Goal: Information Seeking & Learning: Learn about a topic

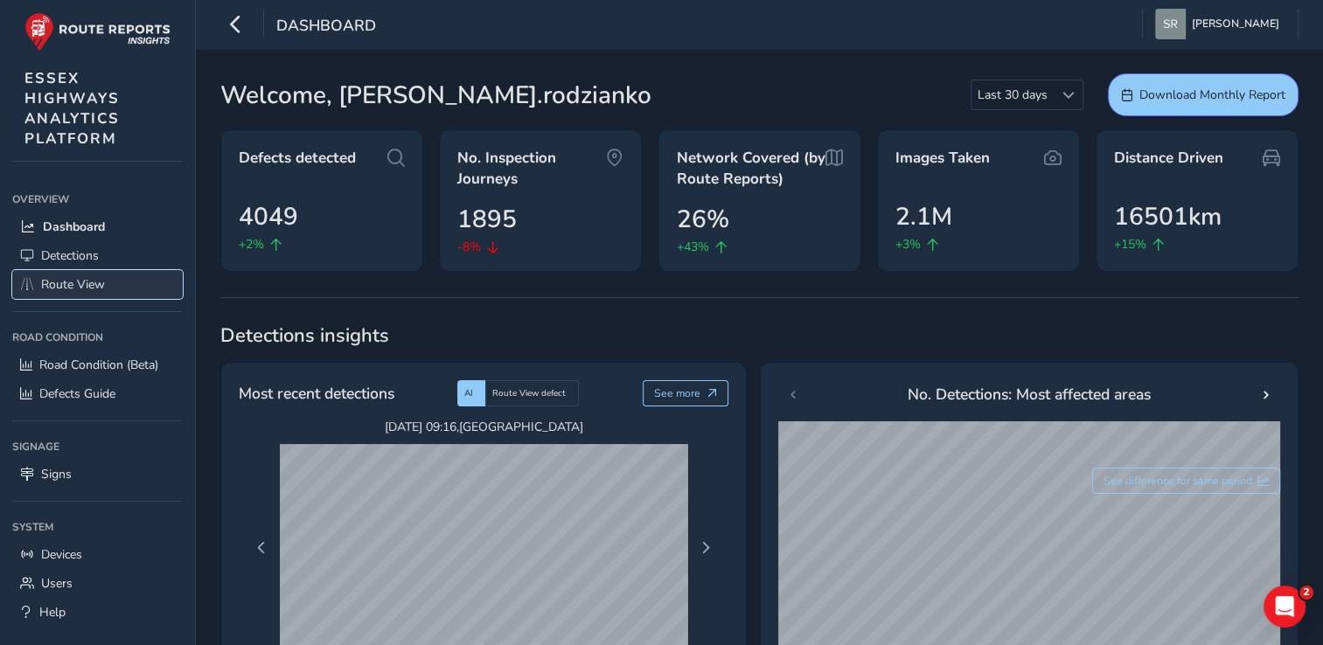
click at [53, 287] on span "Route View" at bounding box center [73, 284] width 64 height 17
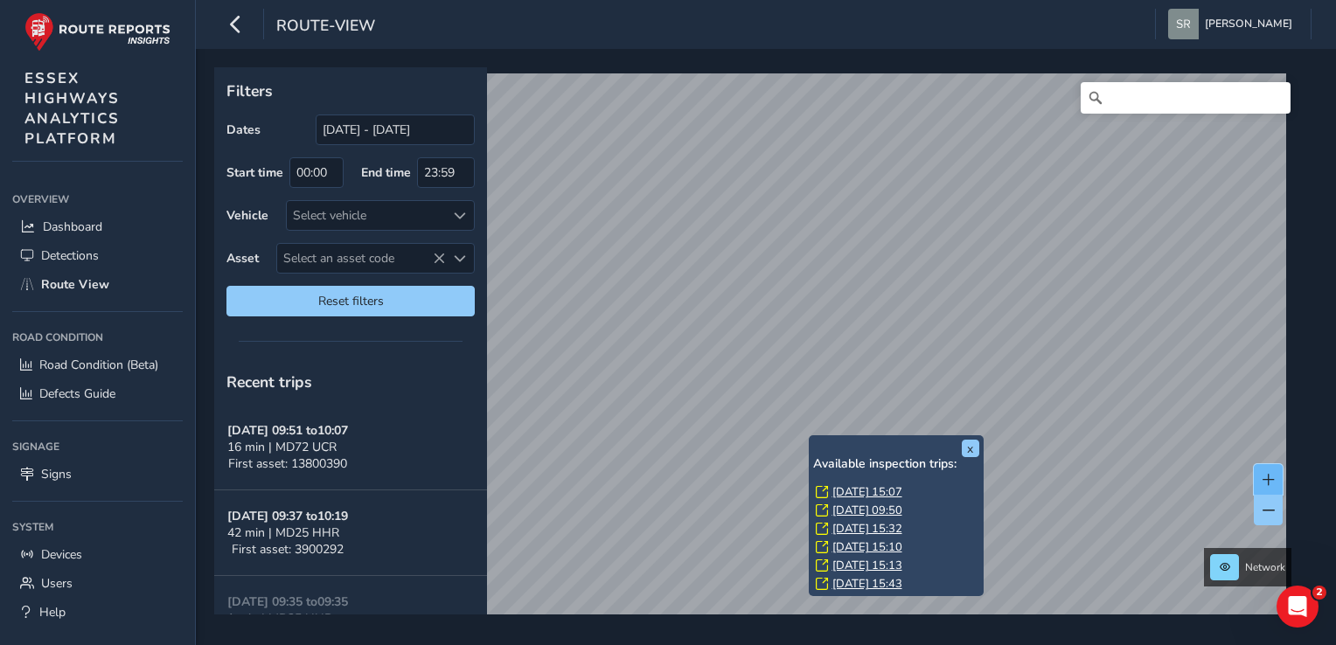
click at [1268, 478] on span at bounding box center [1269, 480] width 12 height 12
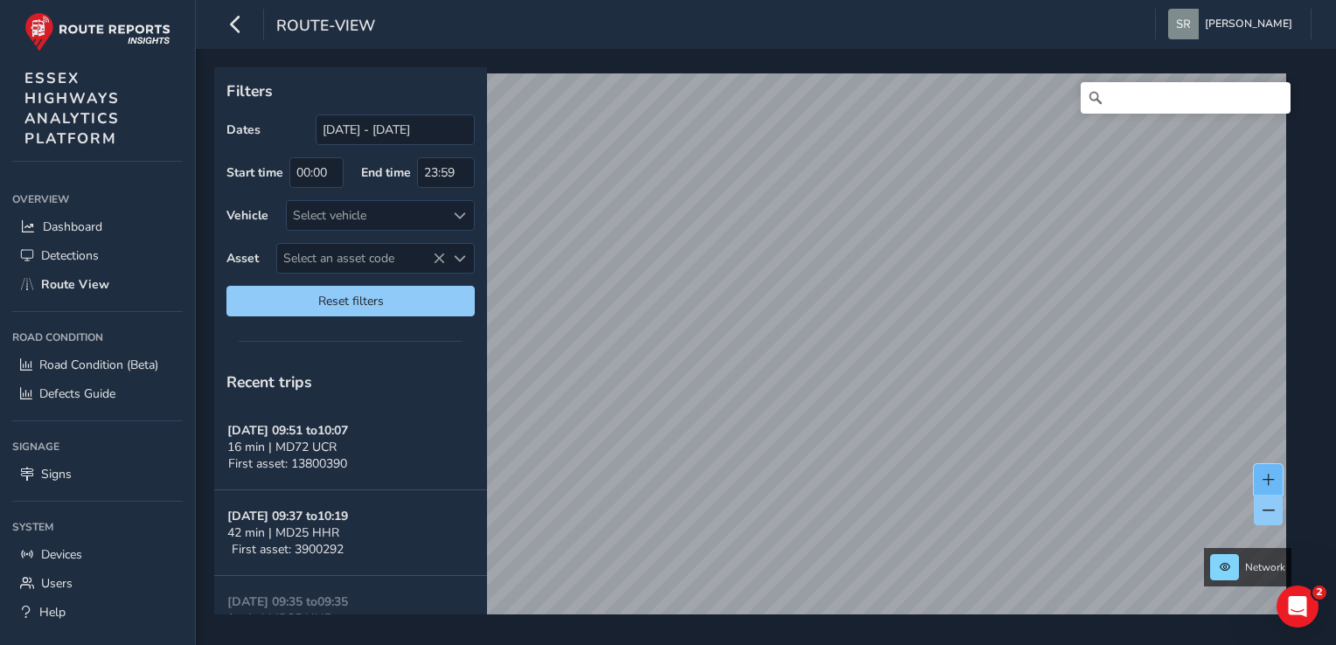
click at [1268, 478] on span at bounding box center [1269, 480] width 12 height 12
click at [1270, 476] on span at bounding box center [1269, 480] width 12 height 12
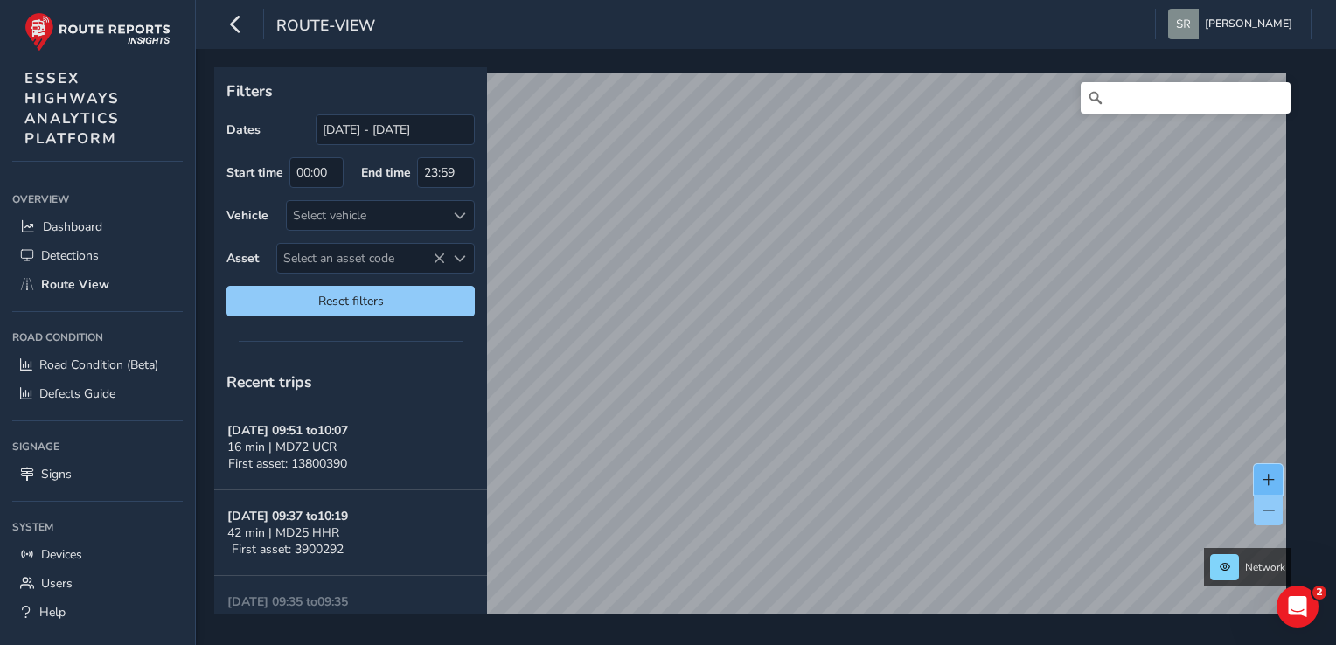
click at [1270, 476] on span at bounding box center [1269, 480] width 12 height 12
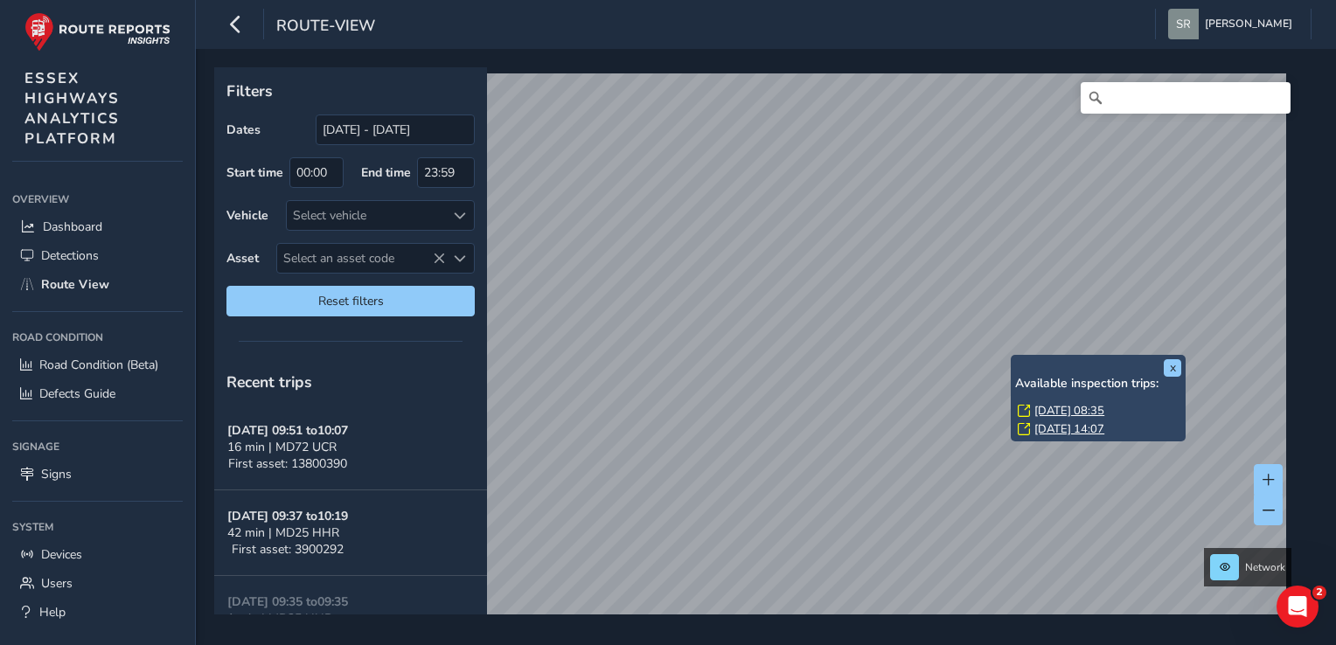
click at [1182, 392] on h6 "Available inspection trips:" at bounding box center [1098, 384] width 166 height 15
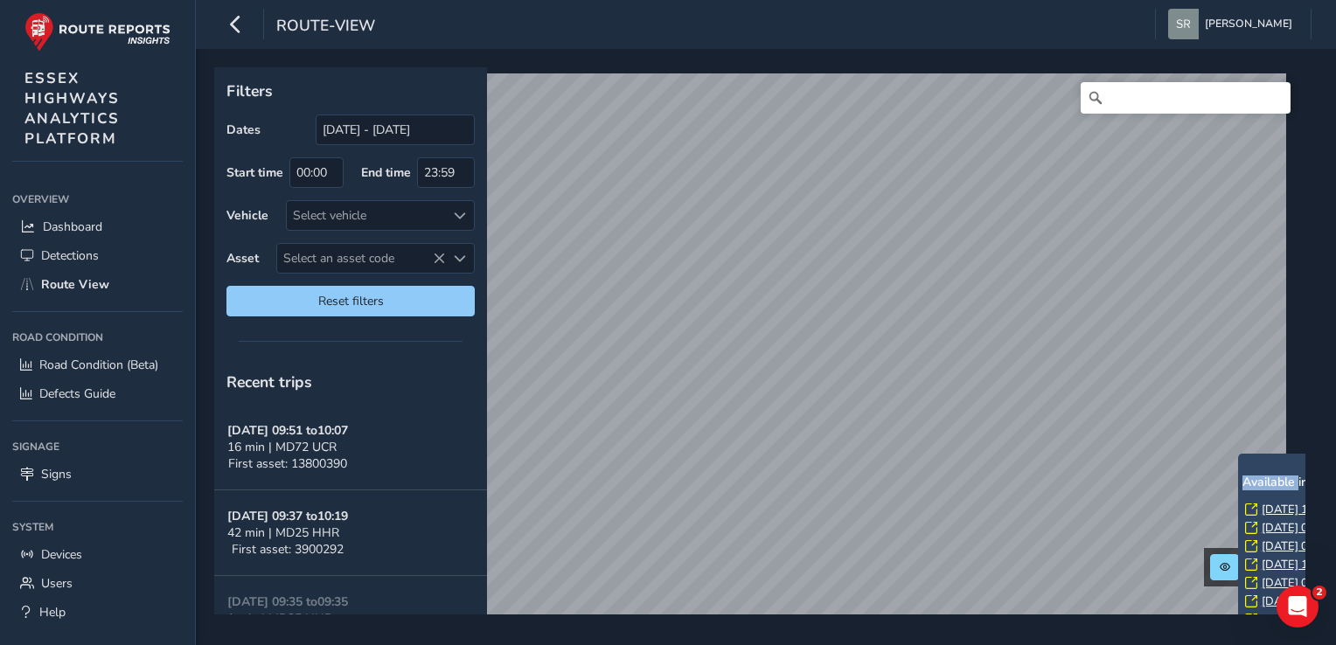
click at [1272, 483] on h6 "Available inspection trips:" at bounding box center [1326, 483] width 166 height 15
click at [1277, 473] on button at bounding box center [1268, 479] width 29 height 31
click at [1273, 477] on span at bounding box center [1269, 480] width 12 height 12
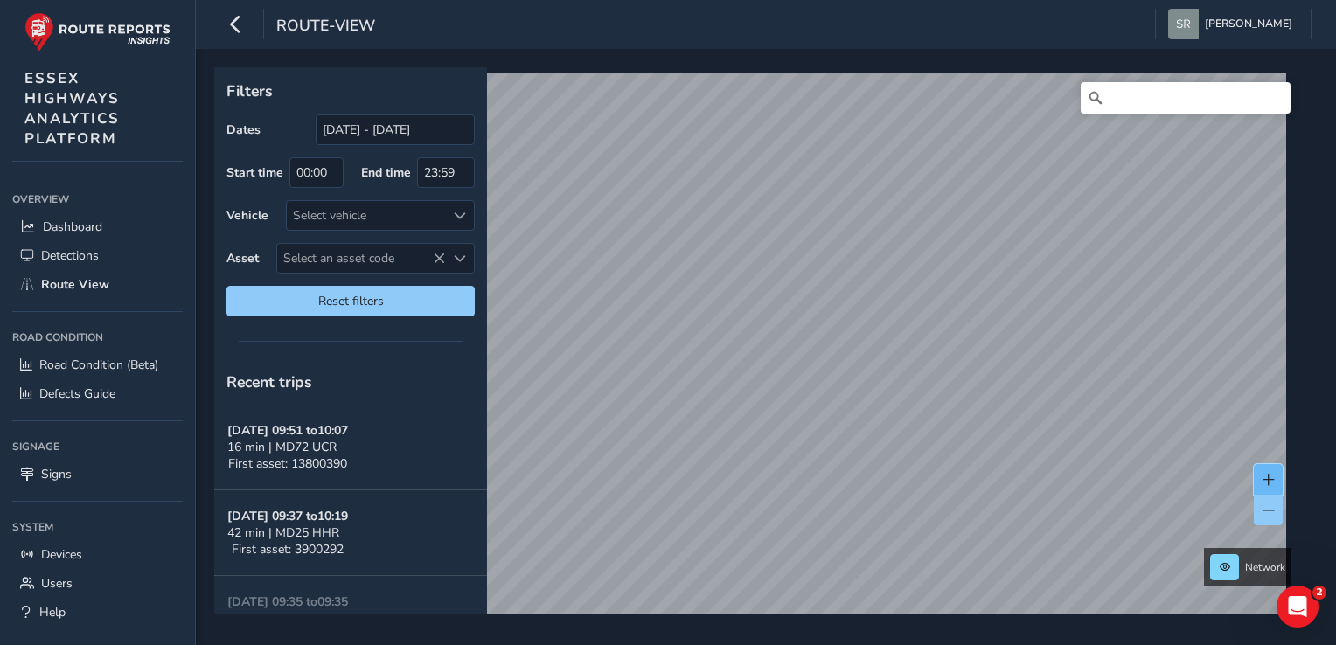
click at [1273, 477] on span at bounding box center [1269, 480] width 12 height 12
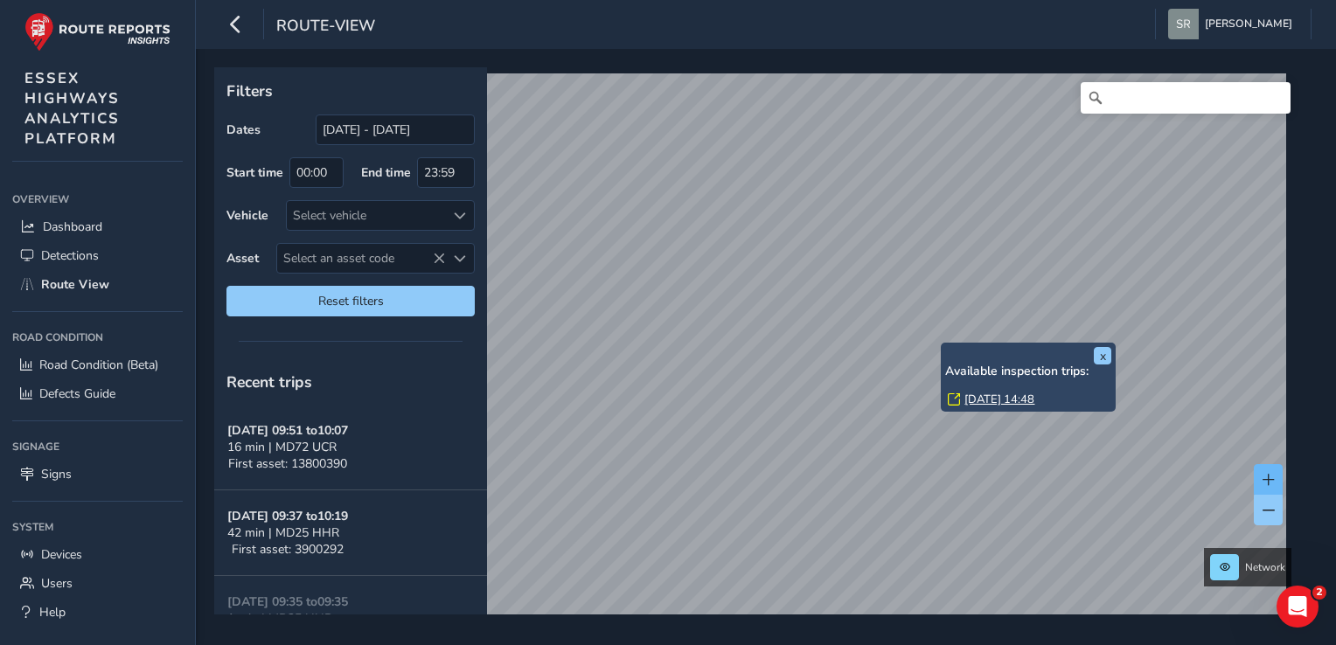
click at [942, 345] on div "x Available inspection trips: [DATE] 14:48" at bounding box center [1028, 377] width 175 height 69
click at [1000, 406] on link "[DATE] 14:48" at bounding box center [1000, 400] width 70 height 16
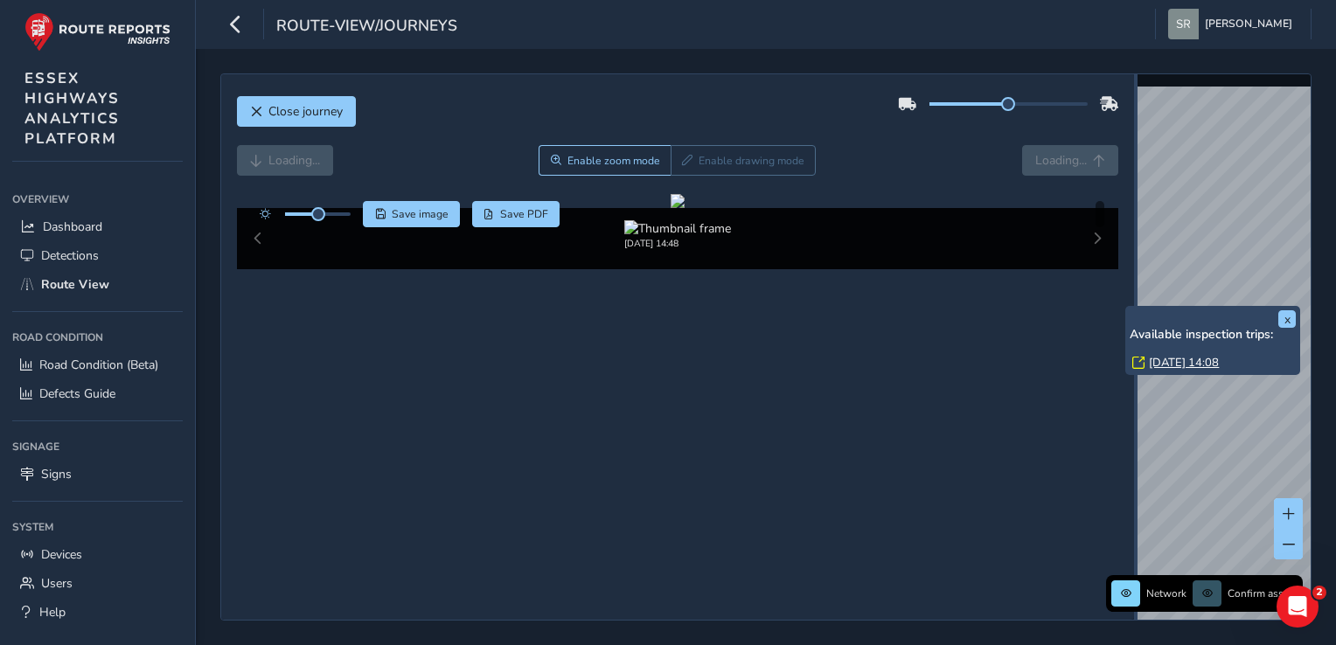
drag, startPoint x: 931, startPoint y: 296, endPoint x: 1145, endPoint y: 340, distance: 218.7
click at [1145, 340] on div "Close journey Loading... Enable zoom mode Enable drawing mode Loading... Click …" at bounding box center [765, 346] width 1091 height 547
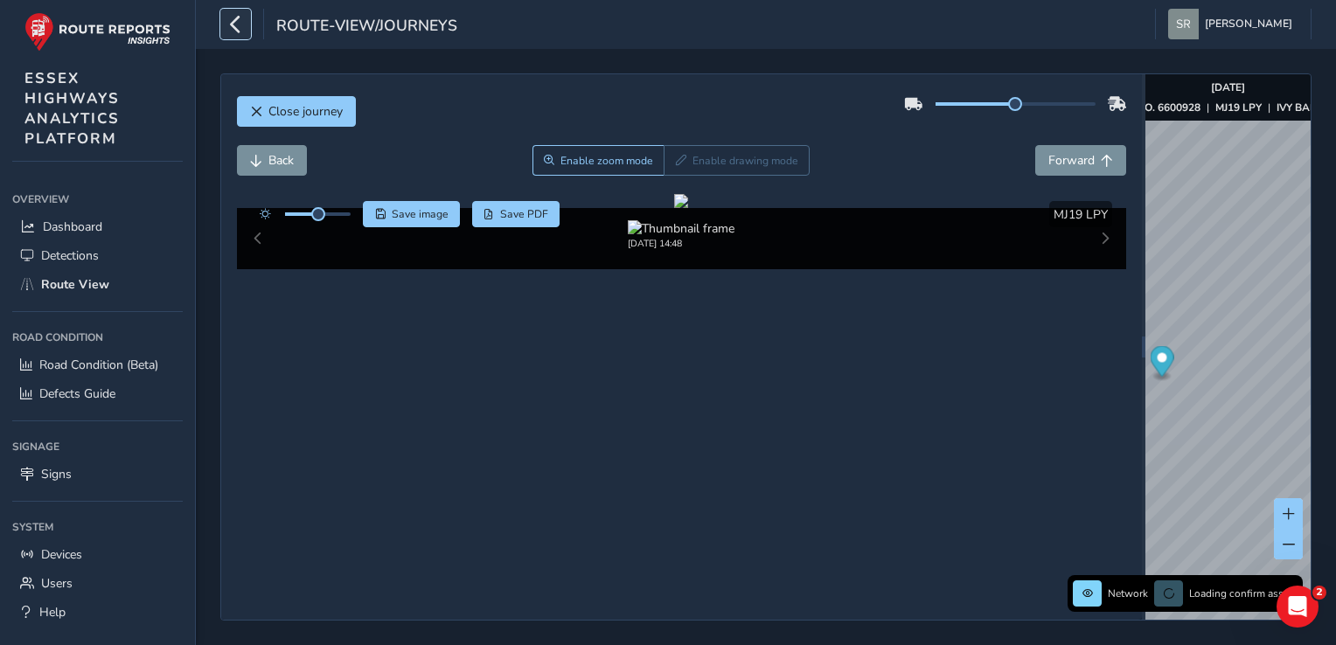
click at [238, 23] on icon "button" at bounding box center [236, 24] width 18 height 31
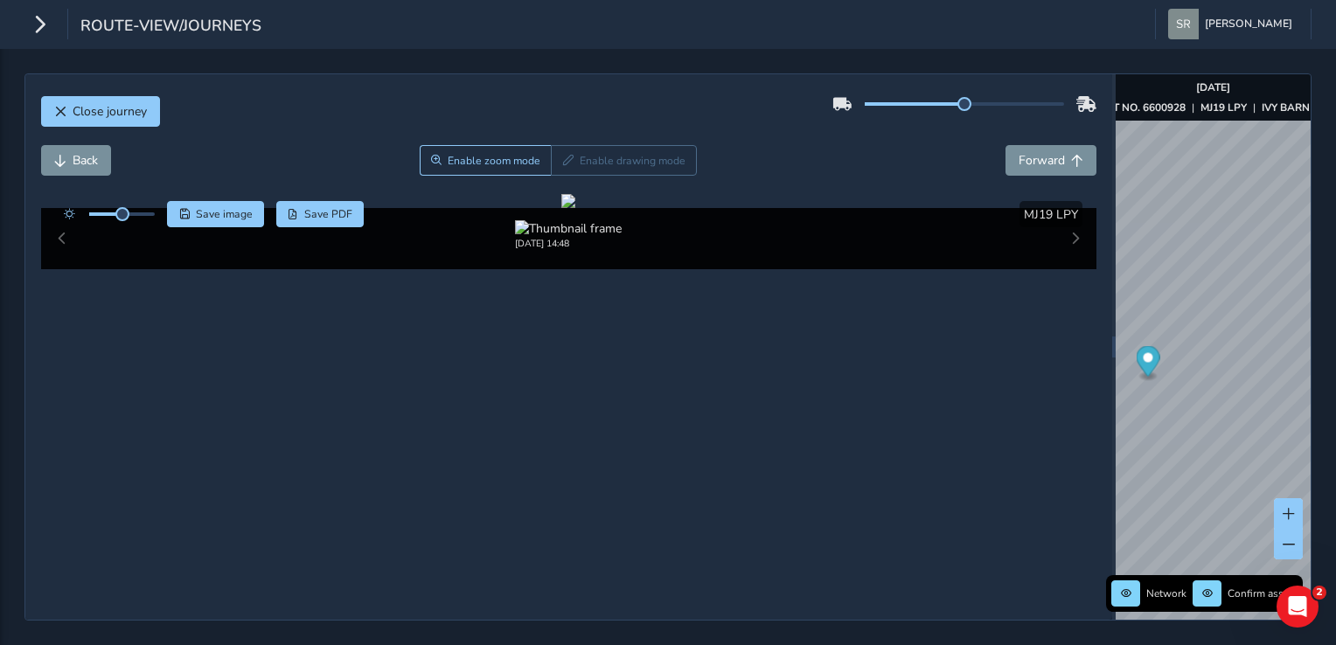
scroll to position [124, 0]
